Goal: Browse casually

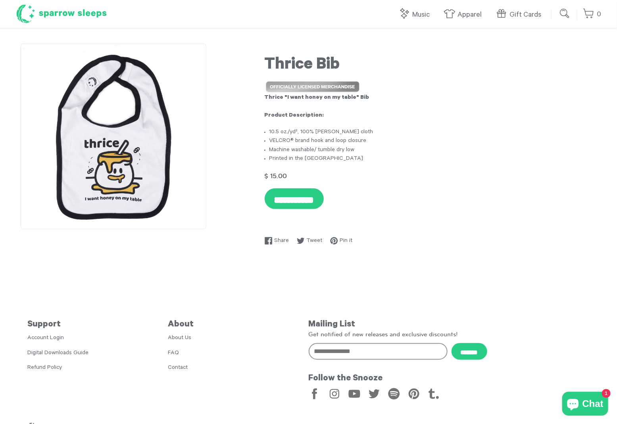
click at [67, 11] on h1 "Sparrow Sleeps" at bounding box center [61, 14] width 91 height 20
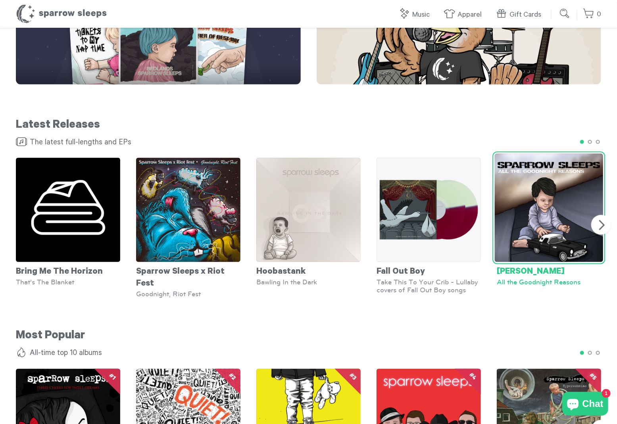
scroll to position [516, 0]
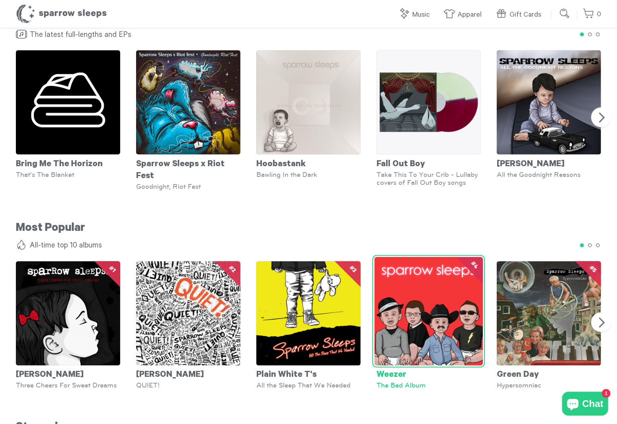
click at [420, 298] on img at bounding box center [429, 312] width 109 height 109
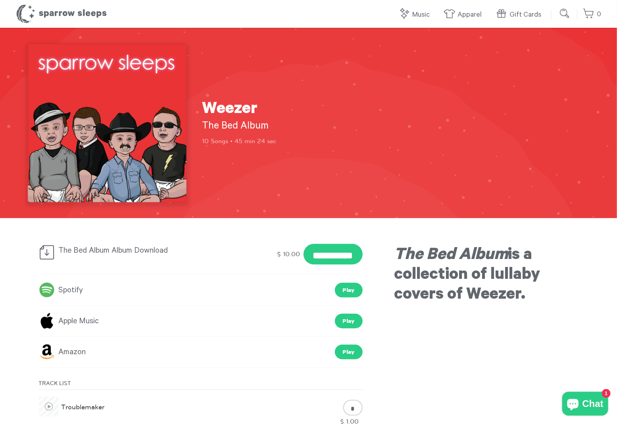
click at [62, 290] on link "Spotify" at bounding box center [61, 291] width 44 height 14
click at [80, 13] on h1 "Sparrow Sleeps" at bounding box center [61, 14] width 91 height 20
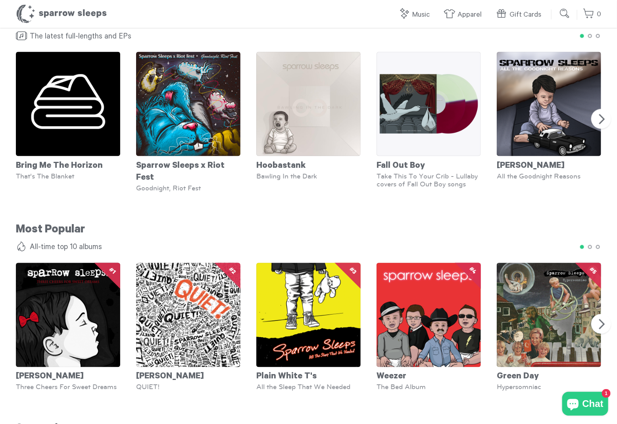
scroll to position [516, 0]
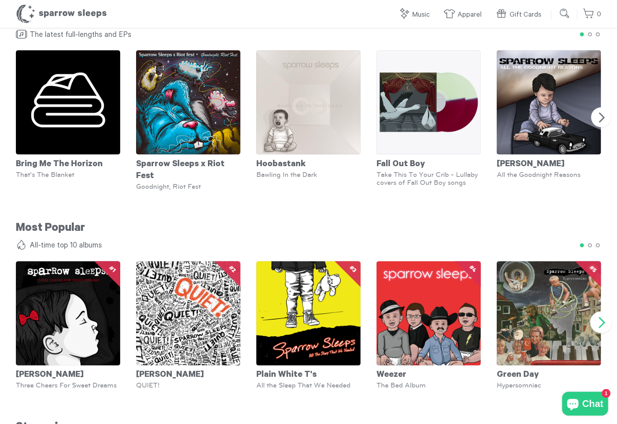
click at [600, 312] on button "Next" at bounding box center [602, 323] width 22 height 22
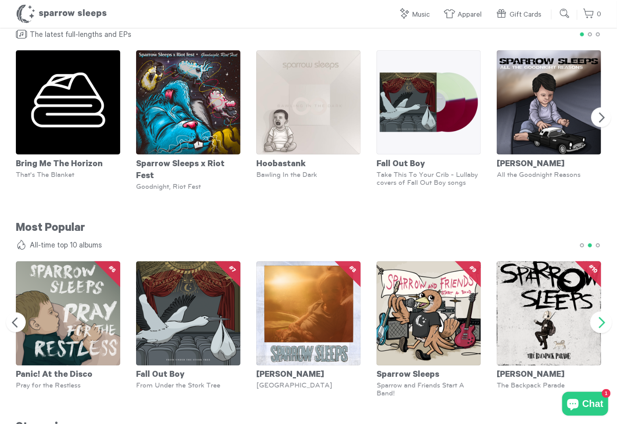
click at [600, 312] on button "Next" at bounding box center [602, 323] width 22 height 22
